Goal: Task Accomplishment & Management: Use online tool/utility

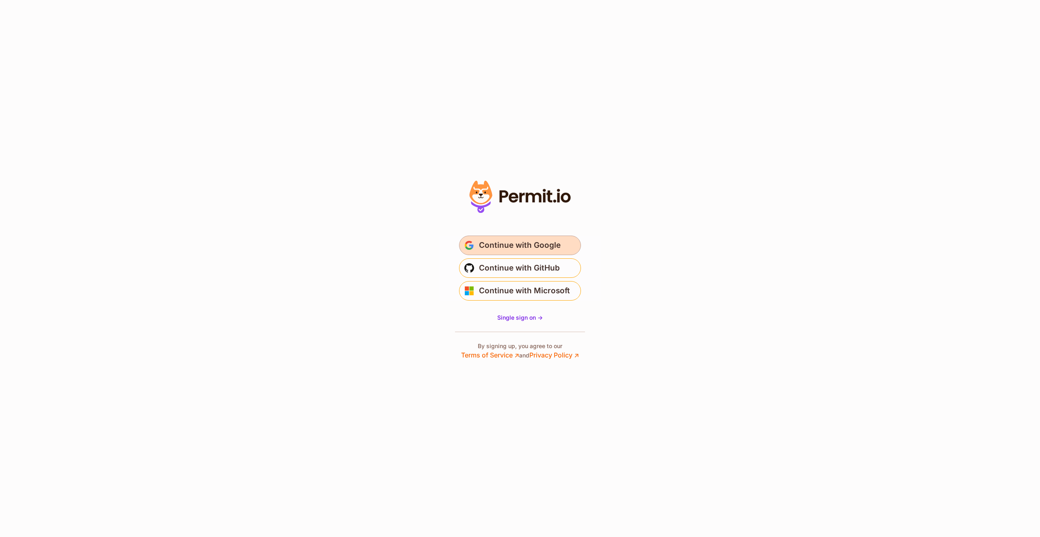
click at [551, 246] on span "Continue with Google" at bounding box center [520, 245] width 82 height 13
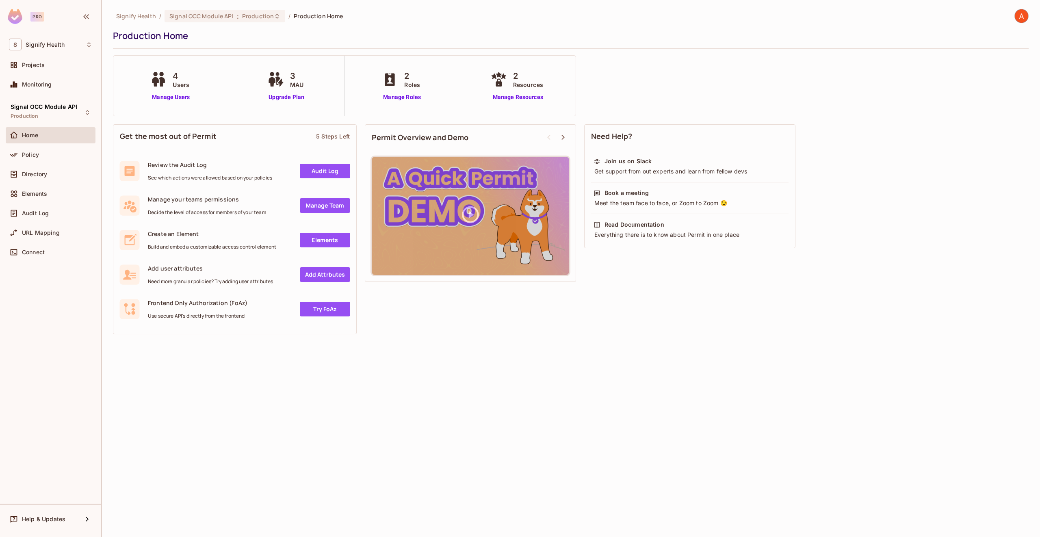
click at [1024, 16] on img at bounding box center [1021, 15] width 13 height 13
click at [1002, 63] on span "Copy Environment Key" at bounding box center [995, 65] width 60 height 8
click at [1020, 16] on img at bounding box center [1021, 15] width 13 height 13
click at [270, 17] on div at bounding box center [520, 268] width 1040 height 537
click at [274, 17] on icon at bounding box center [277, 16] width 6 height 6
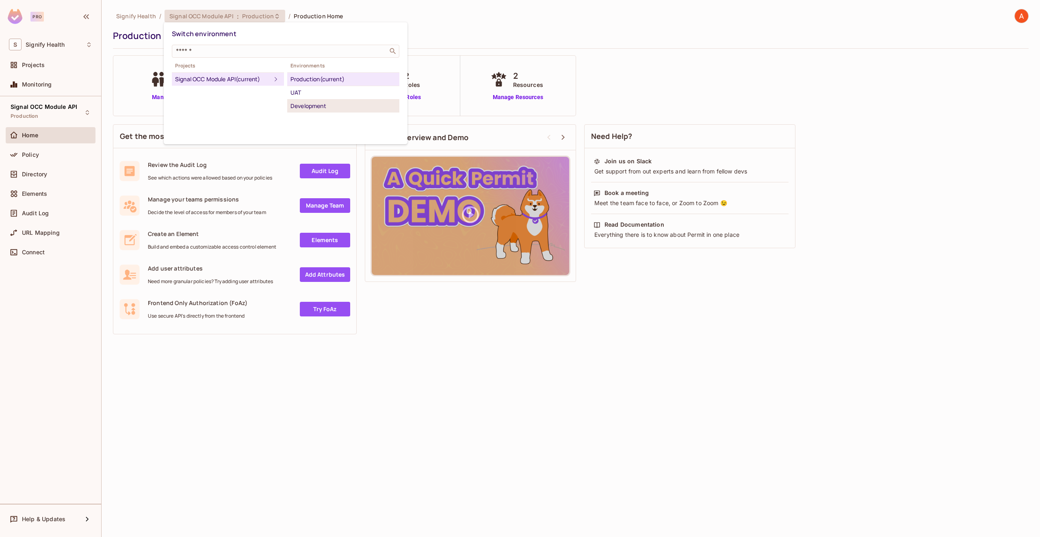
click at [312, 103] on div "Development" at bounding box center [343, 106] width 106 height 10
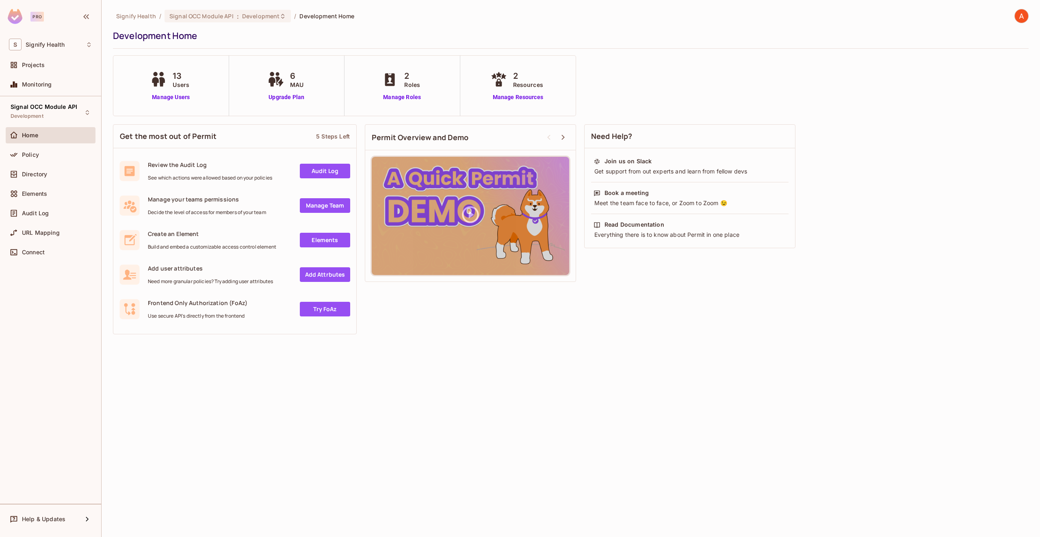
click at [1019, 19] on img at bounding box center [1021, 15] width 13 height 13
click at [1002, 62] on span "Copy Environment Key" at bounding box center [995, 65] width 60 height 8
click at [1020, 14] on img at bounding box center [1021, 15] width 13 height 13
click at [992, 61] on span "Copy Environment Key" at bounding box center [995, 65] width 60 height 8
